Goal: Task Accomplishment & Management: Manage account settings

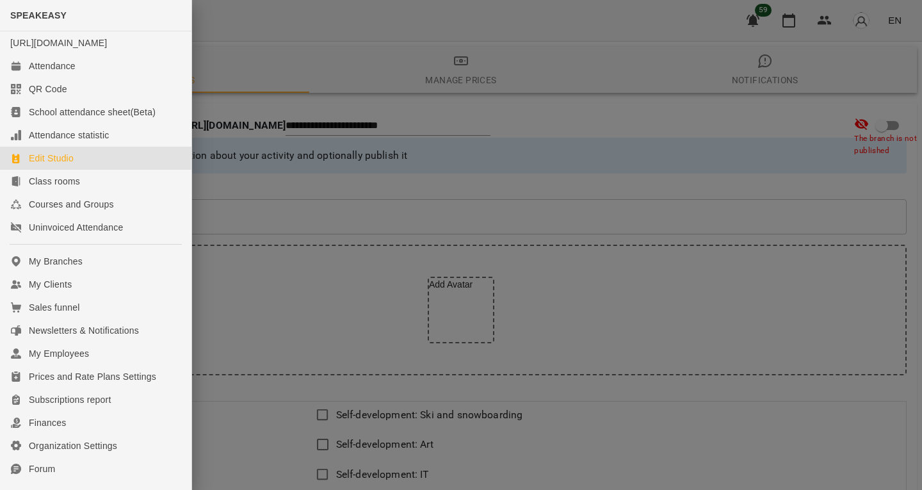
select select "**"
click at [90, 296] on link "My Clients" at bounding box center [95, 284] width 191 height 23
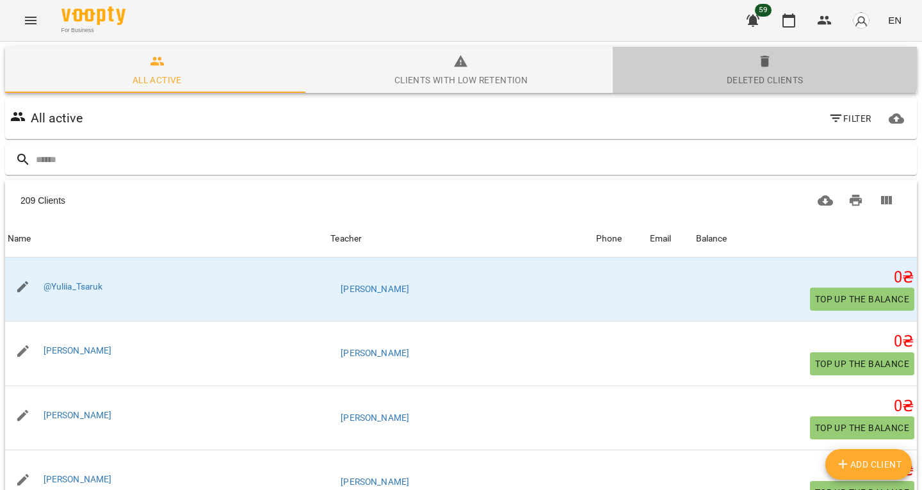
click at [761, 58] on icon "button" at bounding box center [765, 62] width 9 height 12
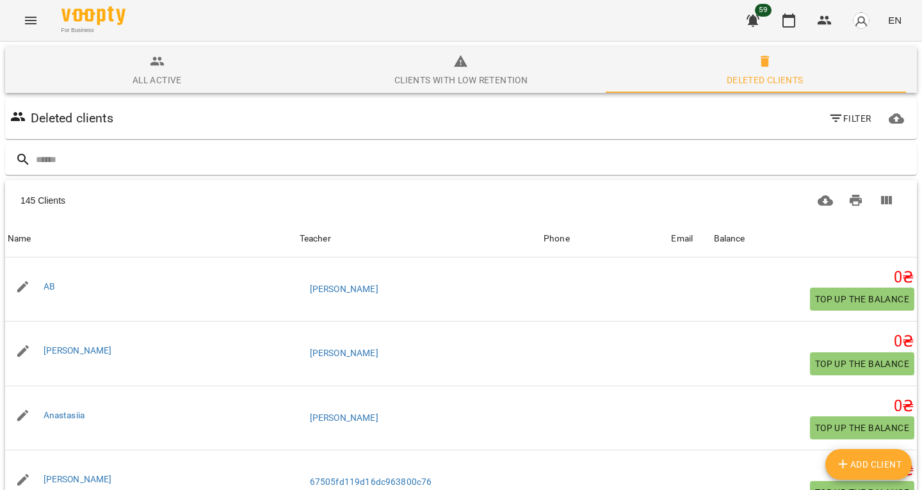
click at [111, 56] on span "All active" at bounding box center [157, 71] width 289 height 35
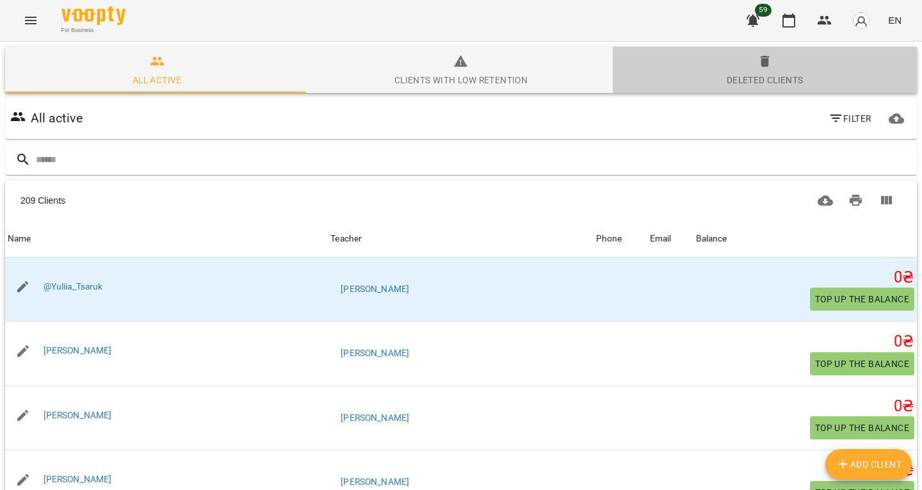
click at [765, 76] on div "Deleted clients" at bounding box center [765, 79] width 77 height 15
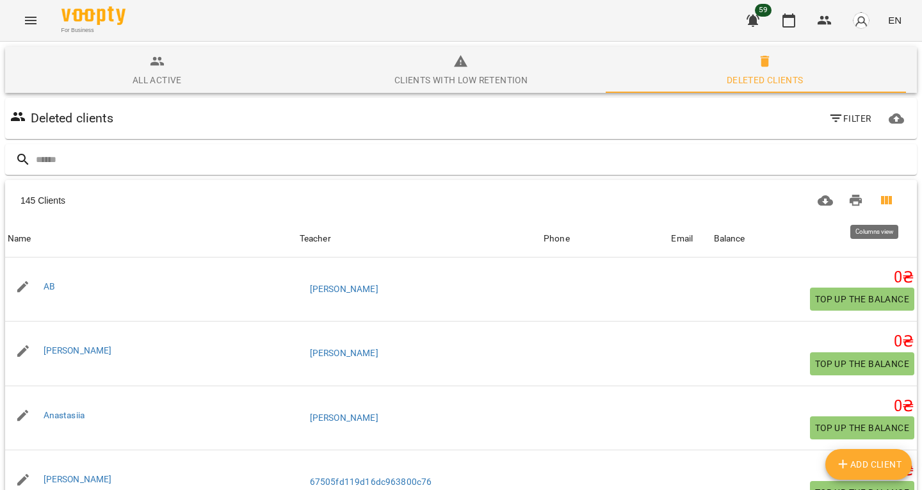
click at [879, 195] on icon "Columns view" at bounding box center [886, 200] width 15 height 15
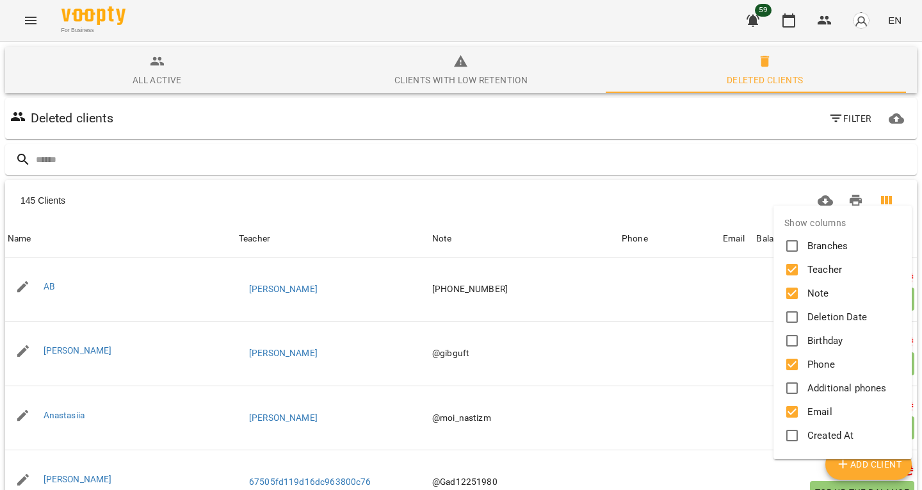
click at [711, 216] on div at bounding box center [461, 245] width 922 height 490
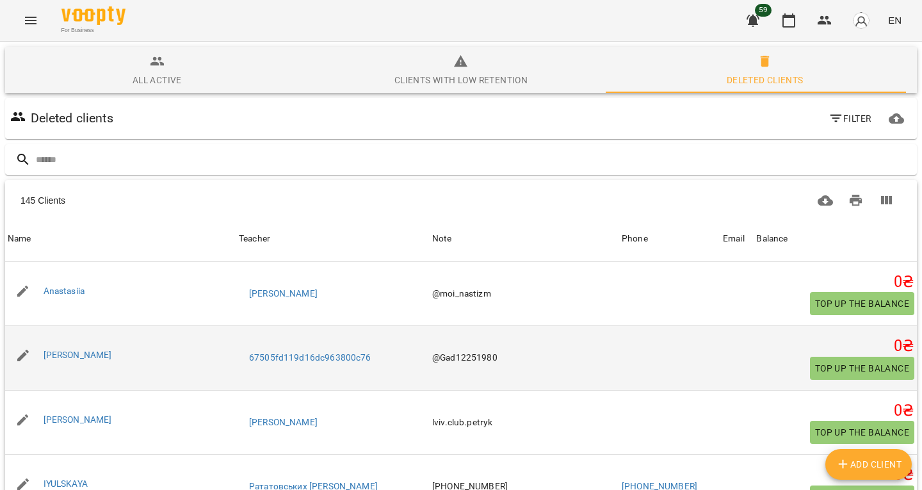
scroll to position [126, 0]
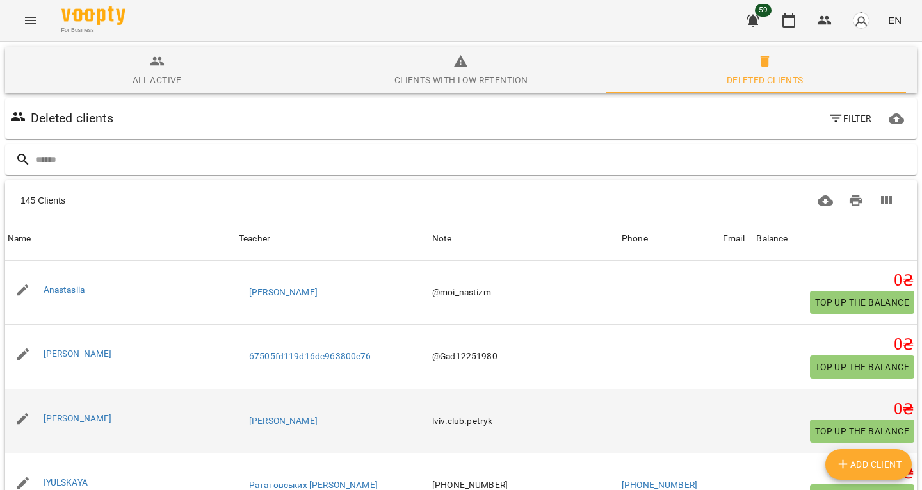
click at [450, 389] on td "lviv.club.petryk" at bounding box center [525, 421] width 190 height 65
click at [455, 389] on td "lviv.club.petryk" at bounding box center [525, 421] width 190 height 65
drag, startPoint x: 455, startPoint y: 292, endPoint x: 447, endPoint y: 292, distance: 8.3
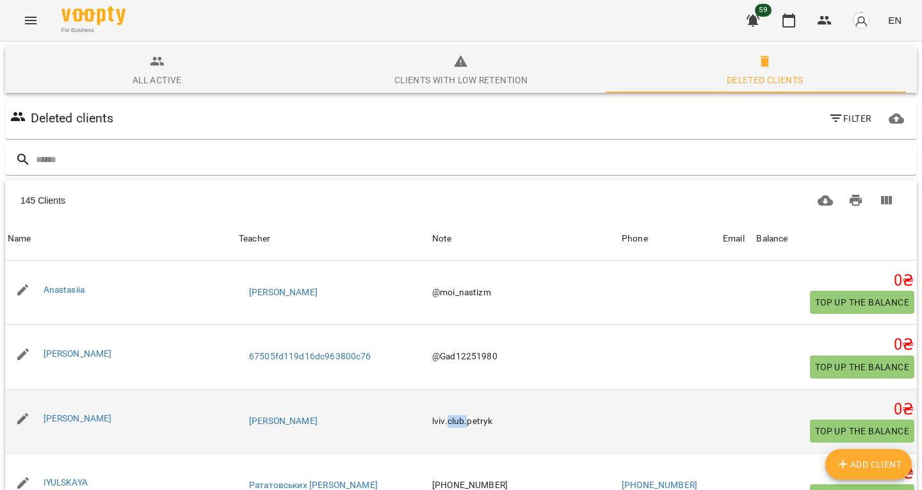
click at [447, 389] on td "lviv.club.petryk" at bounding box center [525, 421] width 190 height 65
drag, startPoint x: 447, startPoint y: 292, endPoint x: 437, endPoint y: 293, distance: 10.3
click at [437, 389] on td "lviv.club.petryk" at bounding box center [525, 421] width 190 height 65
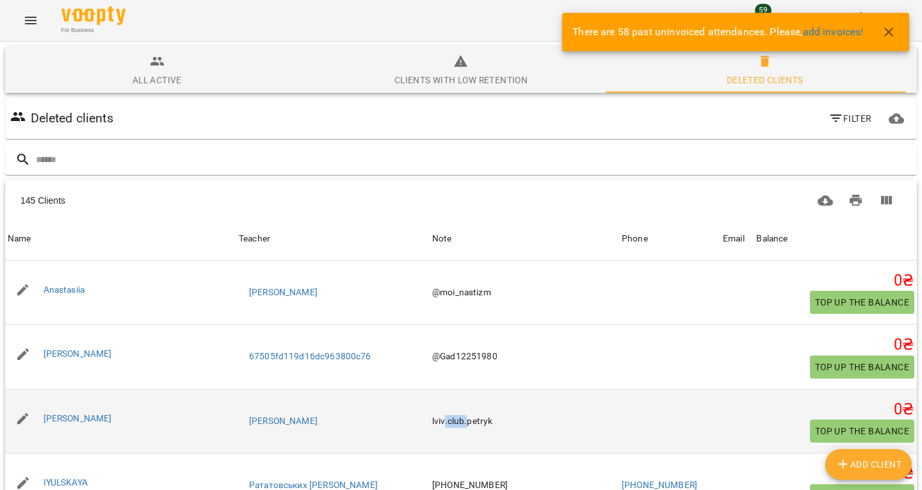
drag, startPoint x: 437, startPoint y: 293, endPoint x: 456, endPoint y: 293, distance: 19.2
click at [456, 389] on td "lviv.club.petryk" at bounding box center [525, 421] width 190 height 65
drag, startPoint x: 456, startPoint y: 293, endPoint x: 443, endPoint y: 291, distance: 12.9
click at [443, 389] on td "lviv.club.petryk" at bounding box center [525, 421] width 190 height 65
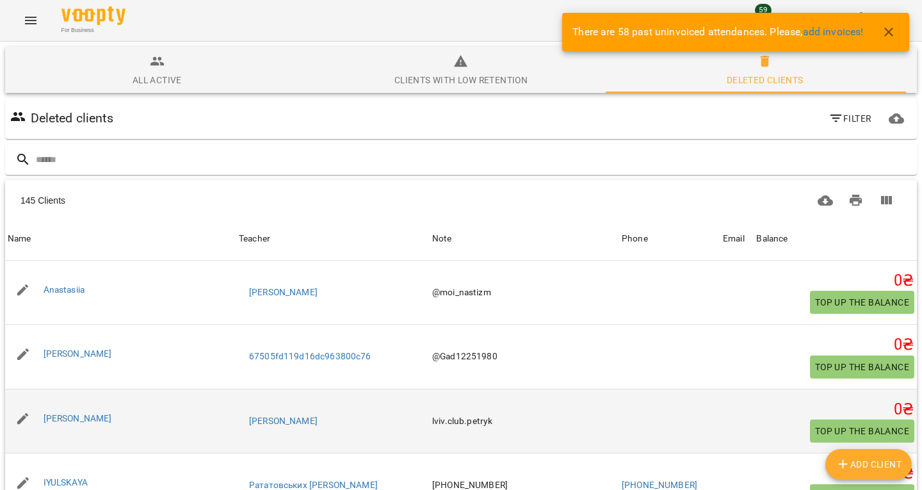
click at [430, 389] on td "lviv.club.petryk" at bounding box center [525, 421] width 190 height 65
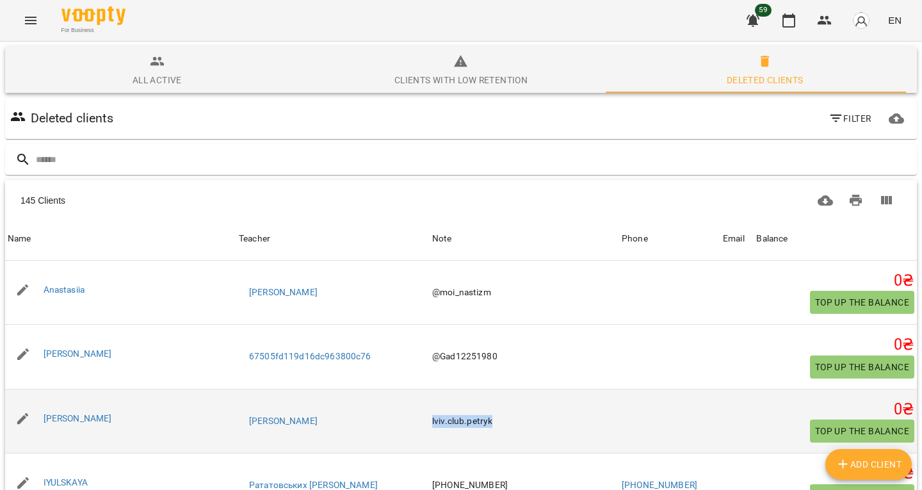
drag, startPoint x: 427, startPoint y: 294, endPoint x: 466, endPoint y: 295, distance: 38.4
click at [466, 389] on td "lviv.club.petryk" at bounding box center [525, 421] width 190 height 65
drag, startPoint x: 466, startPoint y: 295, endPoint x: 423, endPoint y: 289, distance: 43.3
click at [430, 389] on td "lviv.club.petryk" at bounding box center [525, 421] width 190 height 65
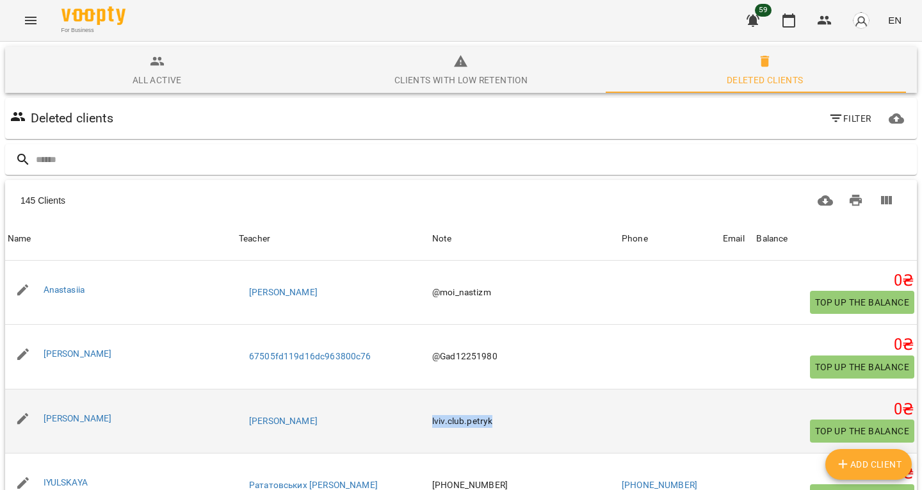
click at [448, 389] on td "lviv.club.petryk" at bounding box center [525, 421] width 190 height 65
click at [470, 389] on td "lviv.club.petryk" at bounding box center [525, 421] width 190 height 65
drag, startPoint x: 470, startPoint y: 289, endPoint x: 455, endPoint y: 289, distance: 14.7
click at [455, 389] on td "lviv.club.petryk" at bounding box center [525, 421] width 190 height 65
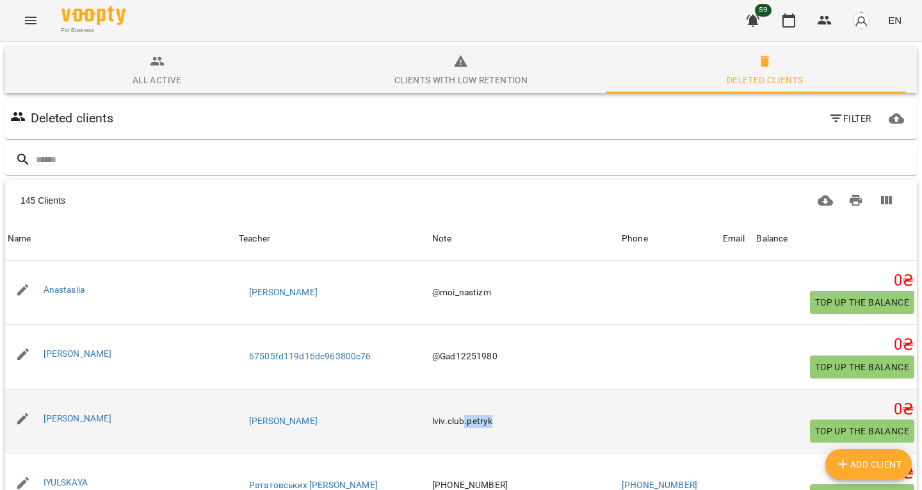
click at [455, 389] on td "lviv.club.petryk" at bounding box center [525, 421] width 190 height 65
drag, startPoint x: 455, startPoint y: 289, endPoint x: 436, endPoint y: 291, distance: 19.3
click at [436, 389] on td "lviv.club.petryk" at bounding box center [525, 421] width 190 height 65
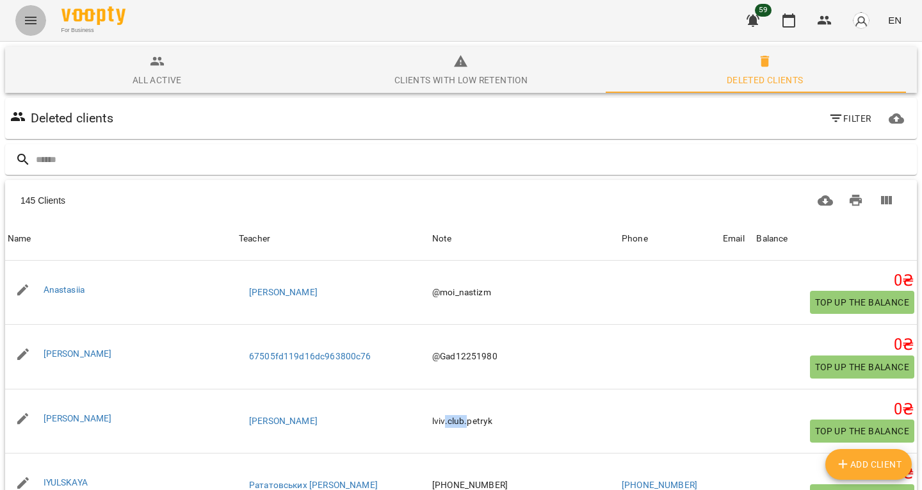
click at [31, 28] on icon "Menu" at bounding box center [30, 20] width 15 height 15
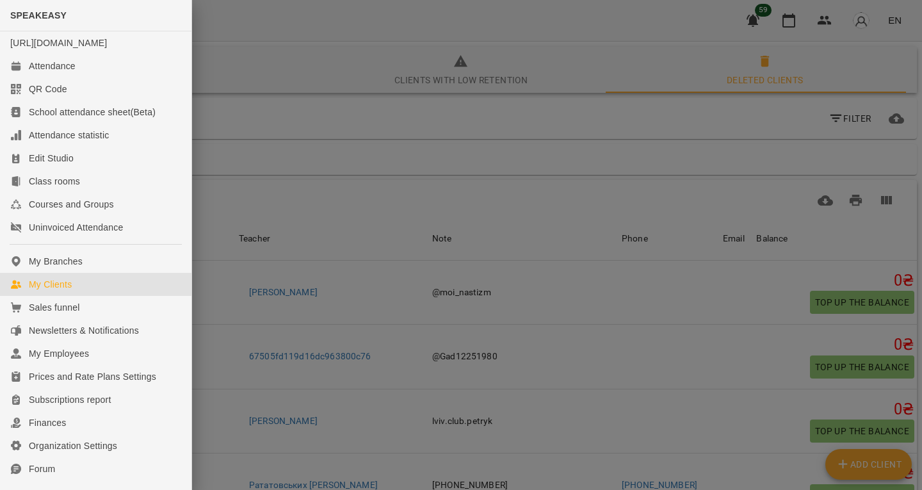
click at [308, 122] on div at bounding box center [461, 245] width 922 height 490
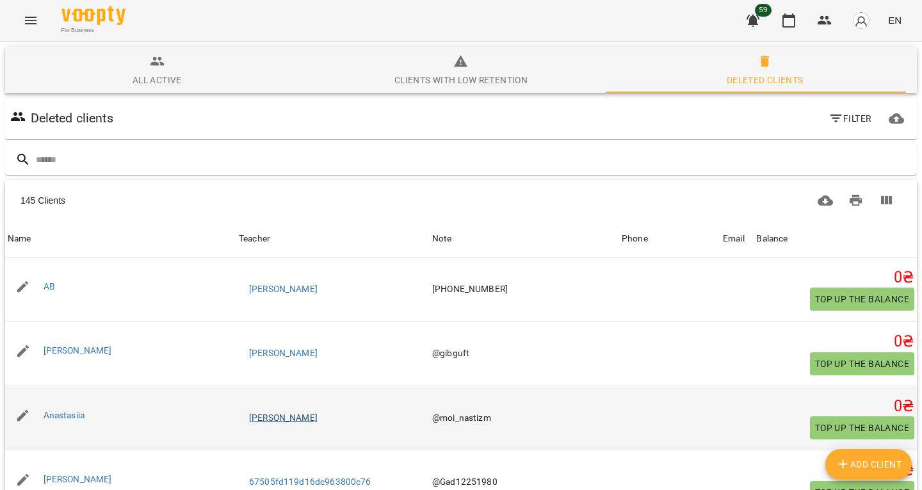
scroll to position [0, 0]
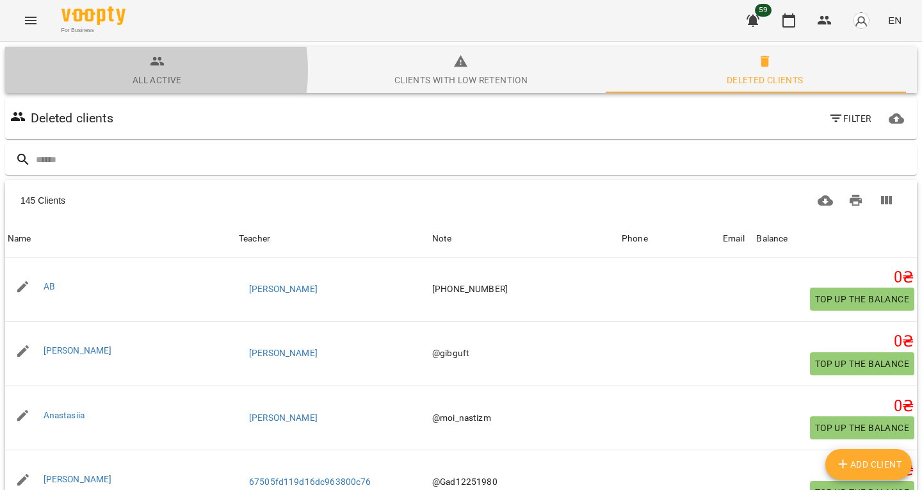
click at [138, 70] on span "All active" at bounding box center [157, 71] width 289 height 35
